Goal: Information Seeking & Learning: Learn about a topic

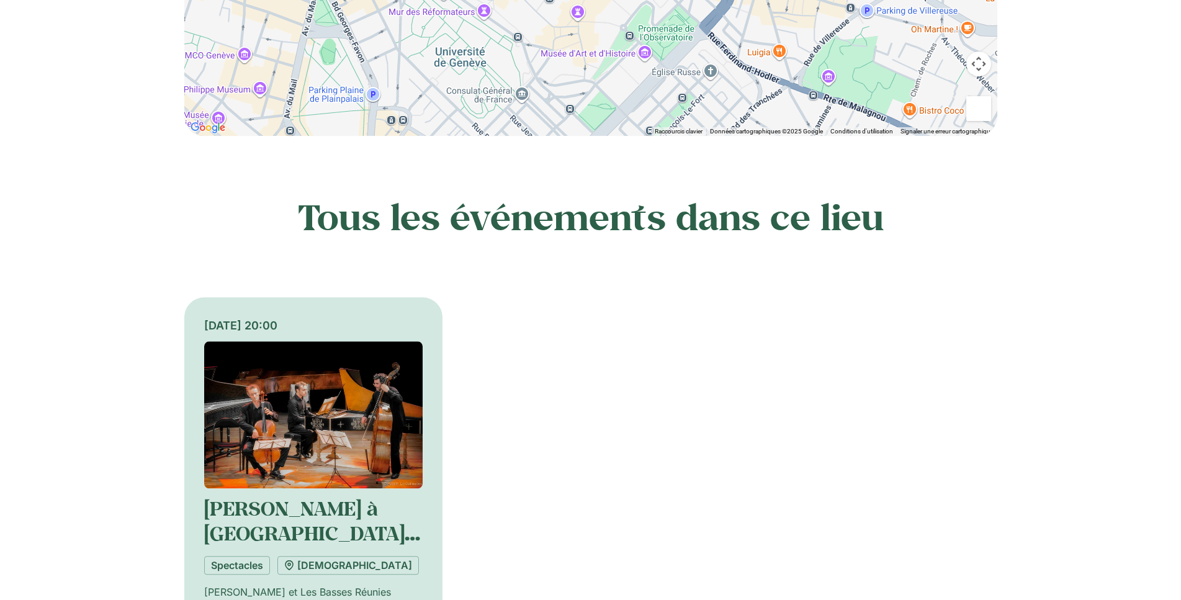
scroll to position [697, 0]
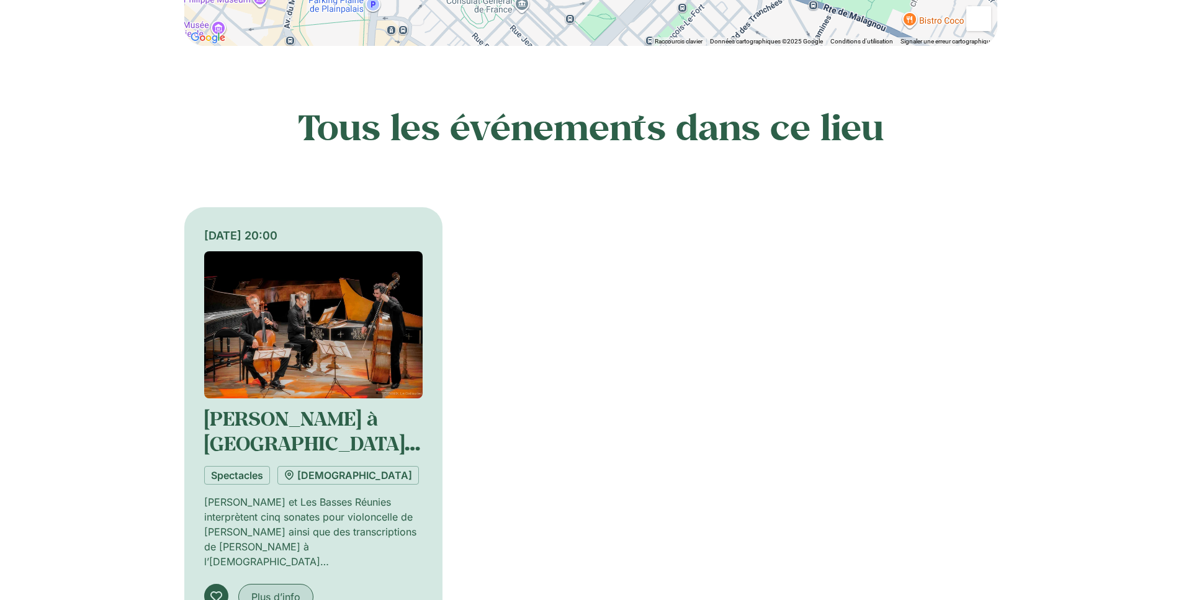
click at [268, 590] on span "Plus d’info" at bounding box center [275, 597] width 49 height 15
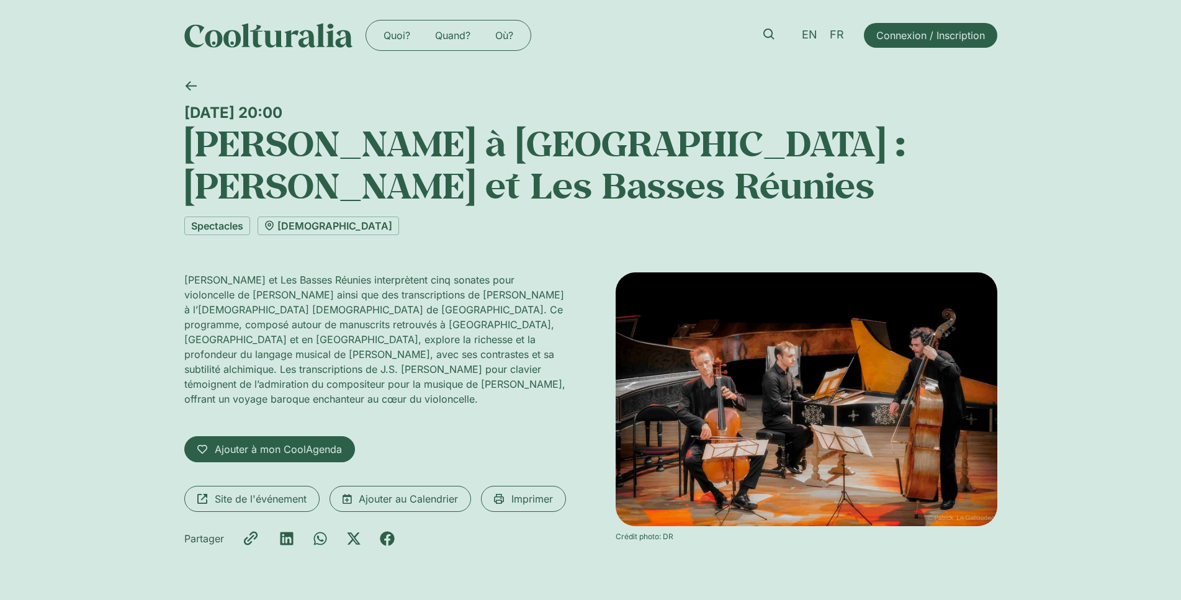
click at [814, 399] on img at bounding box center [807, 400] width 382 height 254
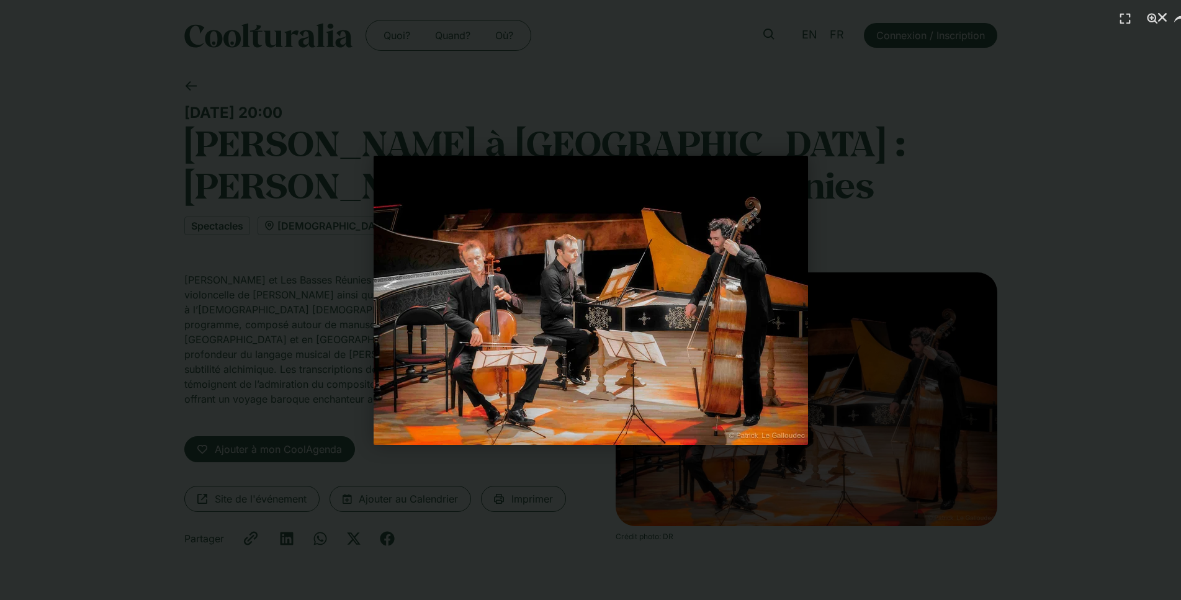
click at [599, 401] on img "1 / 1" at bounding box center [591, 300] width 435 height 289
click at [1164, 14] on icon "Fermer (Esc)" at bounding box center [1163, 17] width 12 height 12
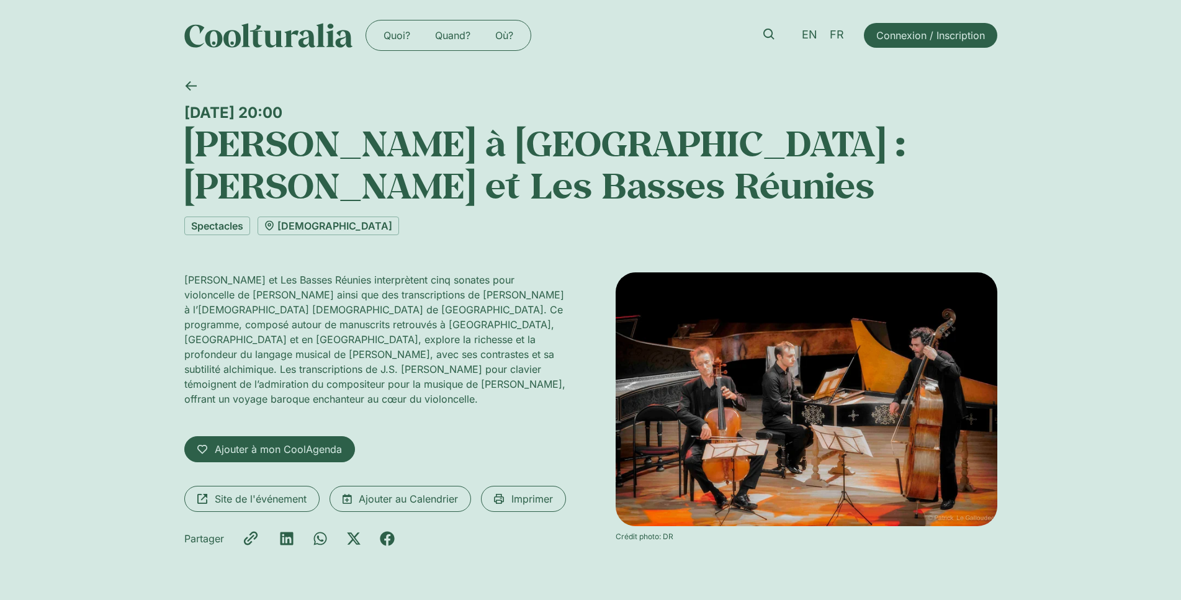
click at [183, 278] on div "[DATE] 20:00 [PERSON_NAME] à [GEOGRAPHIC_DATA] : [PERSON_NAME] et Les Basses Ré…" at bounding box center [590, 336] width 1181 height 530
drag, startPoint x: 186, startPoint y: 278, endPoint x: 324, endPoint y: 274, distance: 138.5
click at [320, 274] on p "[PERSON_NAME] et Les Basses Réunies interprètent cinq sonates pour violoncelle …" at bounding box center [375, 340] width 382 height 134
drag, startPoint x: 353, startPoint y: 278, endPoint x: 247, endPoint y: 270, distance: 105.8
click at [247, 270] on div "Mercredi 15 octobre, 20:00 Vivaldi à Genève : Bruno Cocset et Les Basses Réunie…" at bounding box center [590, 336] width 813 height 530
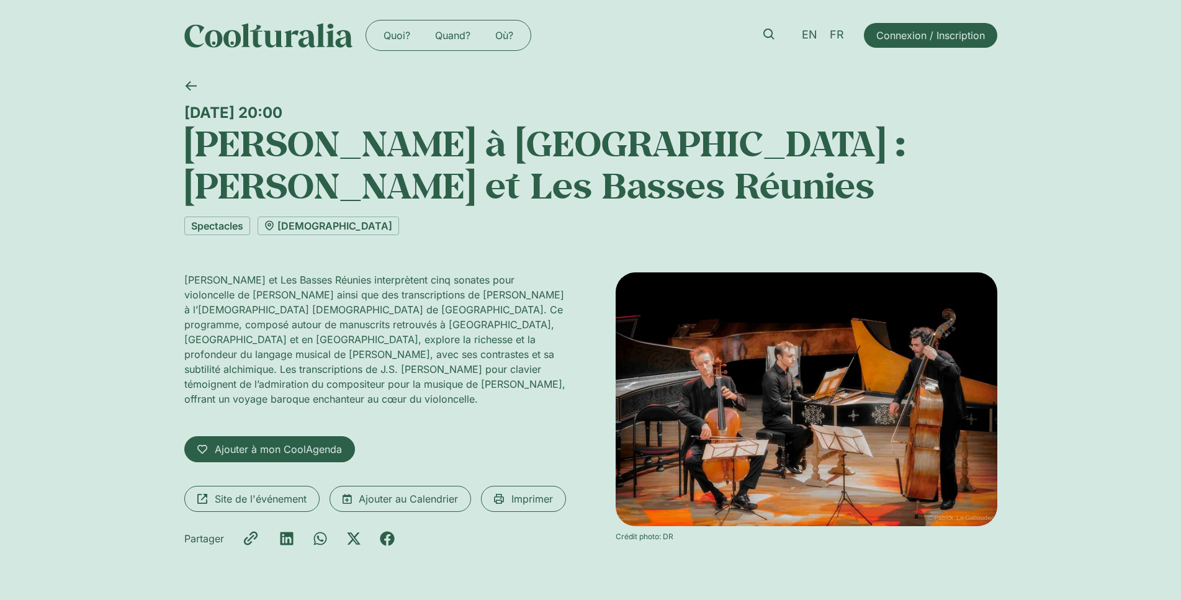
click at [357, 279] on p "[PERSON_NAME] et Les Basses Réunies interprètent cinq sonates pour violoncelle …" at bounding box center [375, 340] width 382 height 134
drag, startPoint x: 357, startPoint y: 279, endPoint x: 340, endPoint y: 279, distance: 17.4
click at [340, 279] on p "[PERSON_NAME] et Les Basses Réunies interprètent cinq sonates pour violoncelle …" at bounding box center [375, 340] width 382 height 134
click at [368, 266] on div "Mercredi 15 octobre, 20:00 Vivaldi à Genève : Bruno Cocset et Les Basses Réunie…" at bounding box center [590, 336] width 813 height 530
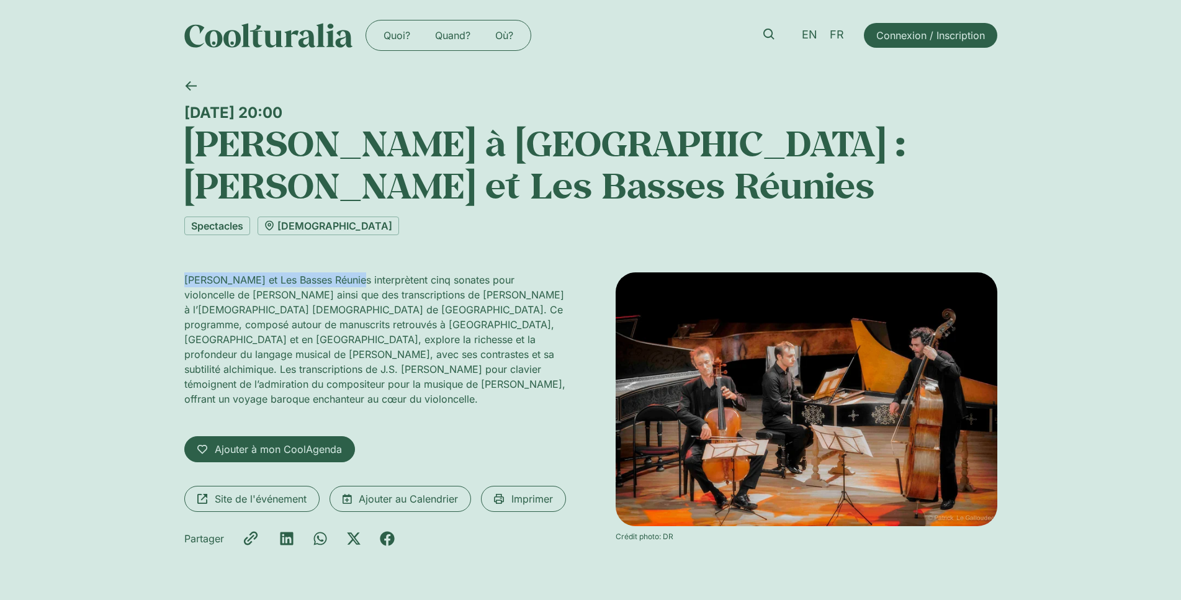
drag, startPoint x: 353, startPoint y: 278, endPoint x: 181, endPoint y: 278, distance: 172.6
click at [181, 278] on div "Mercredi 15 octobre, 20:00 Vivaldi à Genève : Bruno Cocset et Les Basses Réunie…" at bounding box center [590, 336] width 1181 height 530
copy p "Bruno Cocset et Les Basses Réunies"
click at [357, 266] on div "Mercredi 15 octobre, 20:00 Vivaldi à Genève : Bruno Cocset et Les Basses Réunie…" at bounding box center [590, 336] width 813 height 530
click at [415, 276] on p "[PERSON_NAME] et Les Basses Réunies interprètent cinq sonates pour violoncelle …" at bounding box center [375, 340] width 382 height 134
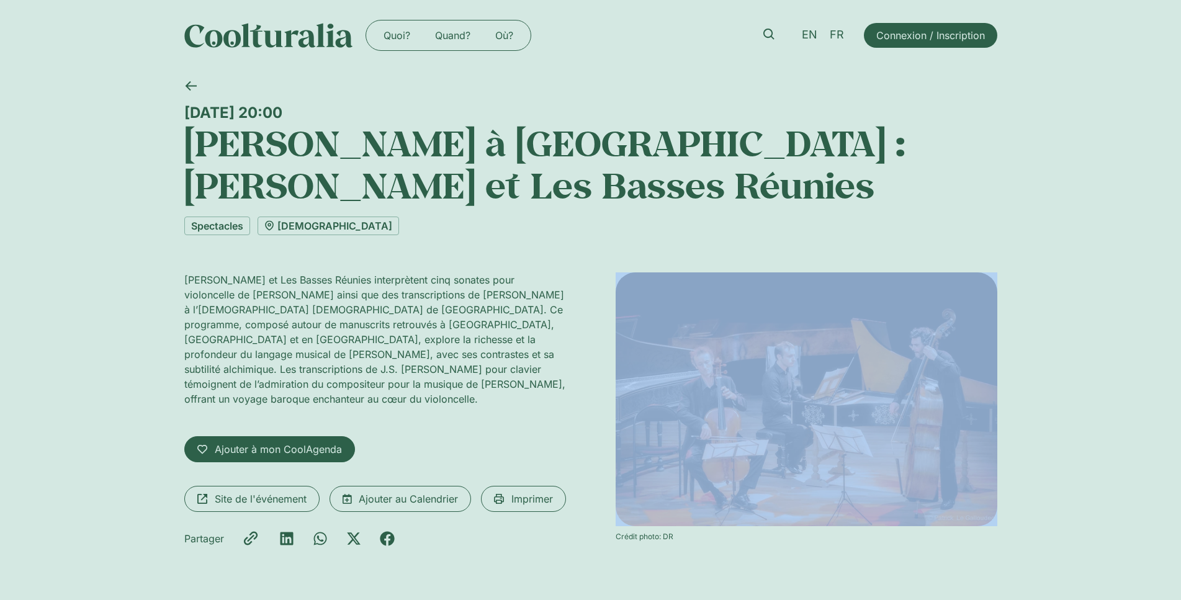
drag, startPoint x: 415, startPoint y: 276, endPoint x: 602, endPoint y: 292, distance: 186.9
click at [602, 293] on div "Bruno Cocset et Les Basses Réunies interprètent cinq sonates pour violoncelle d…" at bounding box center [590, 414] width 813 height 283
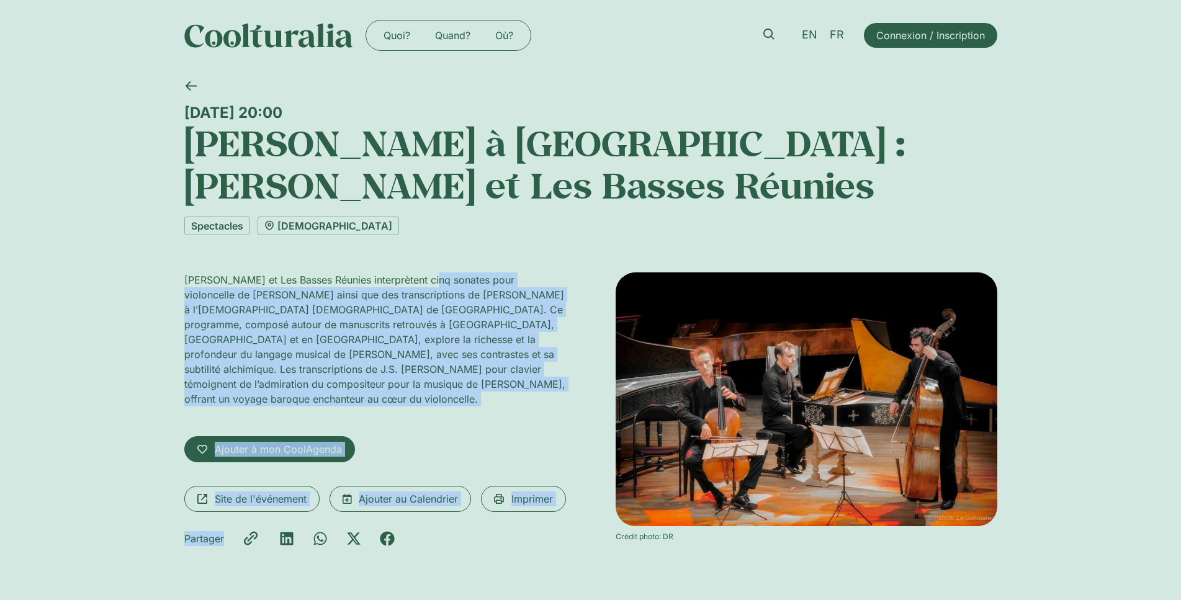
drag, startPoint x: 602, startPoint y: 292, endPoint x: 434, endPoint y: 250, distance: 173.0
click at [433, 252] on div "Mercredi 15 octobre, 20:00 Vivaldi à Genève : Bruno Cocset et Les Basses Réunie…" at bounding box center [590, 336] width 813 height 530
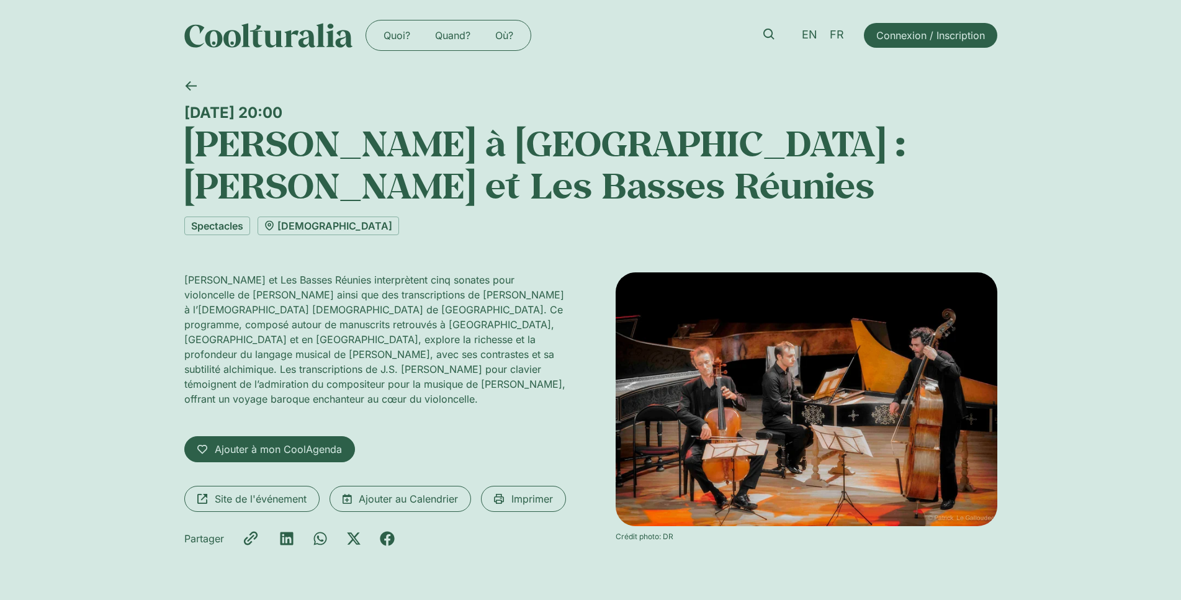
click at [453, 213] on div "Mercredi 15 octobre, 20:00 Vivaldi à Genève : Bruno Cocset et Les Basses Réunie…" at bounding box center [590, 336] width 813 height 530
drag, startPoint x: 417, startPoint y: 279, endPoint x: 230, endPoint y: 302, distance: 188.3
click at [230, 302] on p "[PERSON_NAME] et Les Basses Réunies interprètent cinq sonates pour violoncelle …" at bounding box center [375, 340] width 382 height 134
copy p "cinq sonates pour violoncelle de Vivaldi"
